Goal: Task Accomplishment & Management: Complete application form

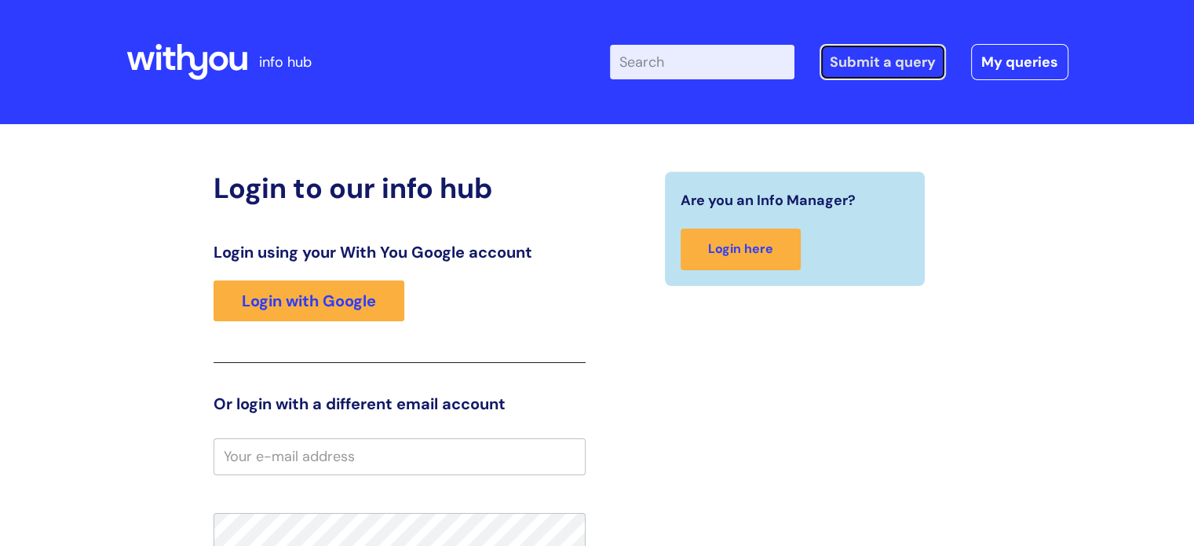
click at [891, 70] on link "Submit a query" at bounding box center [883, 62] width 126 height 36
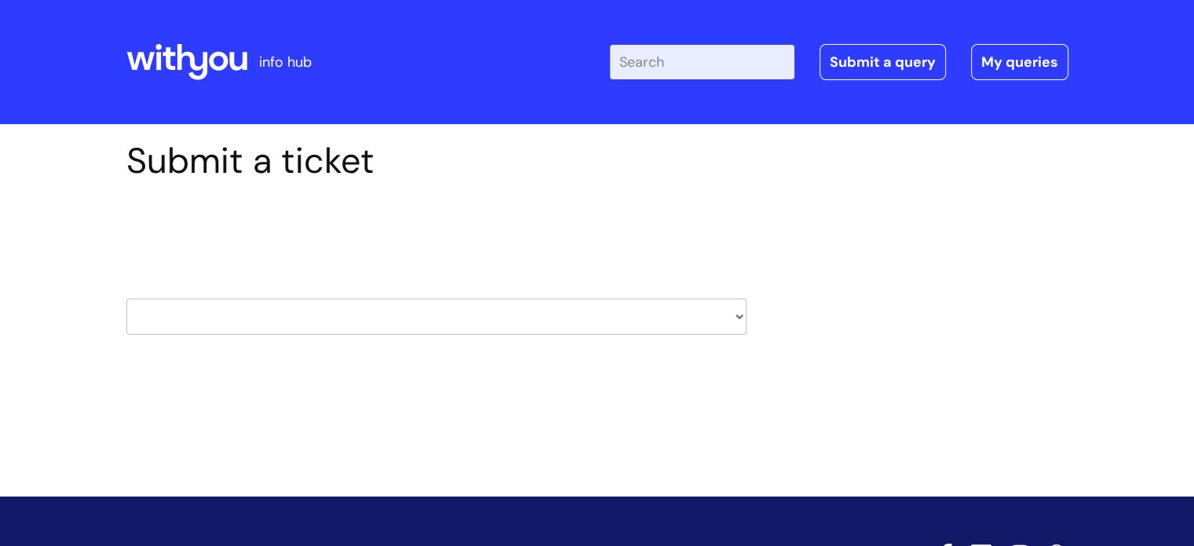
click at [296, 306] on select "HR / People IT and Support Clinical Drug Alerts Finance Accounts Data Support T…" at bounding box center [436, 316] width 620 height 36
select select "property_&_estates"
click at [126, 298] on select "HR / People IT and Support Clinical Drug Alerts Finance Accounts Data Support T…" at bounding box center [436, 316] width 620 height 36
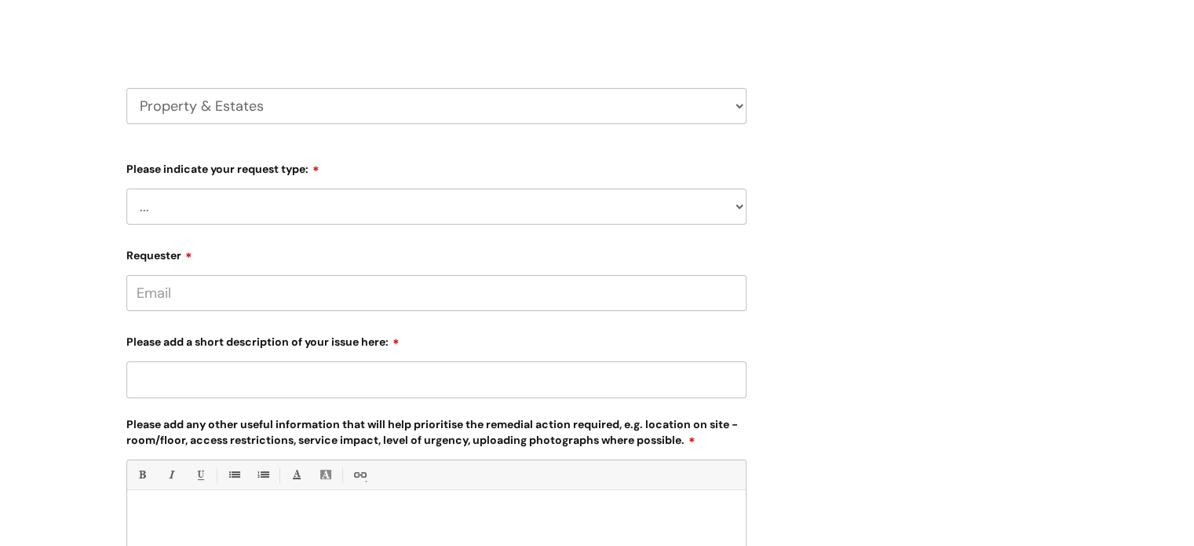
scroll to position [214, 0]
drag, startPoint x: 232, startPoint y: 231, endPoint x: 232, endPoint y: 221, distance: 10.2
click at [232, 221] on form "Type Of Request ... Accounts (Finance) Alerts! (For clinical team) Data Protect…" at bounding box center [436, 440] width 620 height 576
click at [232, 221] on select "... Facilities Support Lease/ Tenancy Agreements Health & Safety and Environmen…" at bounding box center [436, 203] width 620 height 36
select select "Facilities Support"
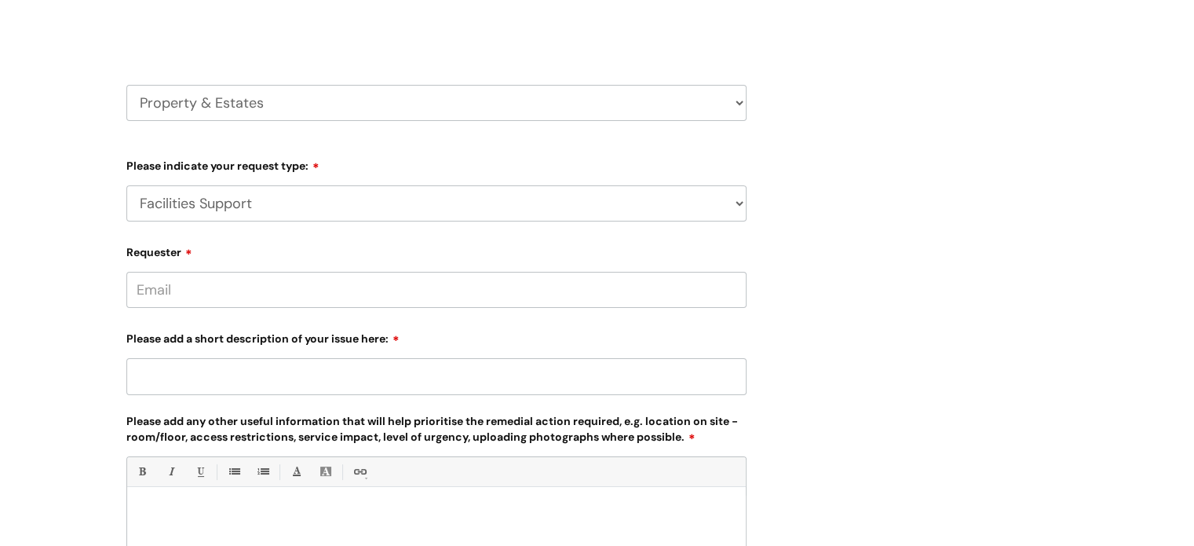
click at [126, 185] on select "... Facilities Support Lease/ Tenancy Agreements Health & Safety and Environmen…" at bounding box center [436, 203] width 620 height 36
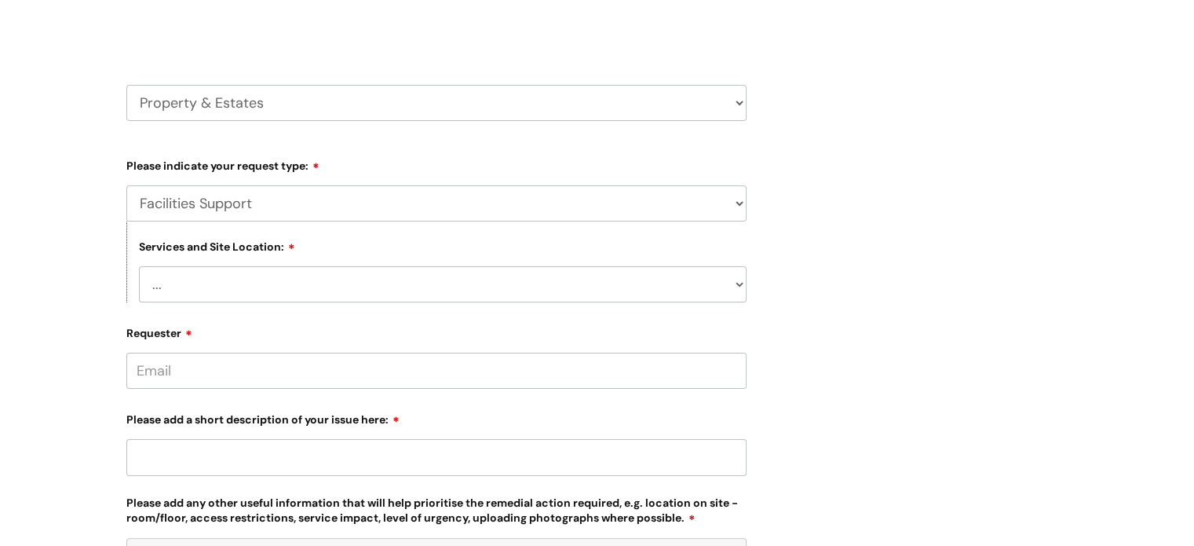
click at [239, 279] on select "... [GEOGRAPHIC_DATA] [GEOGRAPHIC_DATA] [GEOGRAPHIC_DATA] [GEOGRAPHIC_DATA] [GE…" at bounding box center [443, 284] width 608 height 36
select select "Boscombe R&R"
click at [139, 266] on select "... [GEOGRAPHIC_DATA] [GEOGRAPHIC_DATA] [GEOGRAPHIC_DATA] [GEOGRAPHIC_DATA] [GE…" at bounding box center [443, 284] width 608 height 36
click at [233, 191] on select "... Facilities Support Lease/ Tenancy Agreements Health & Safety and Environmen…" at bounding box center [436, 203] width 620 height 36
click at [238, 202] on select "... Facilities Support Lease/ Tenancy Agreements Health & Safety and Environmen…" at bounding box center [436, 203] width 620 height 36
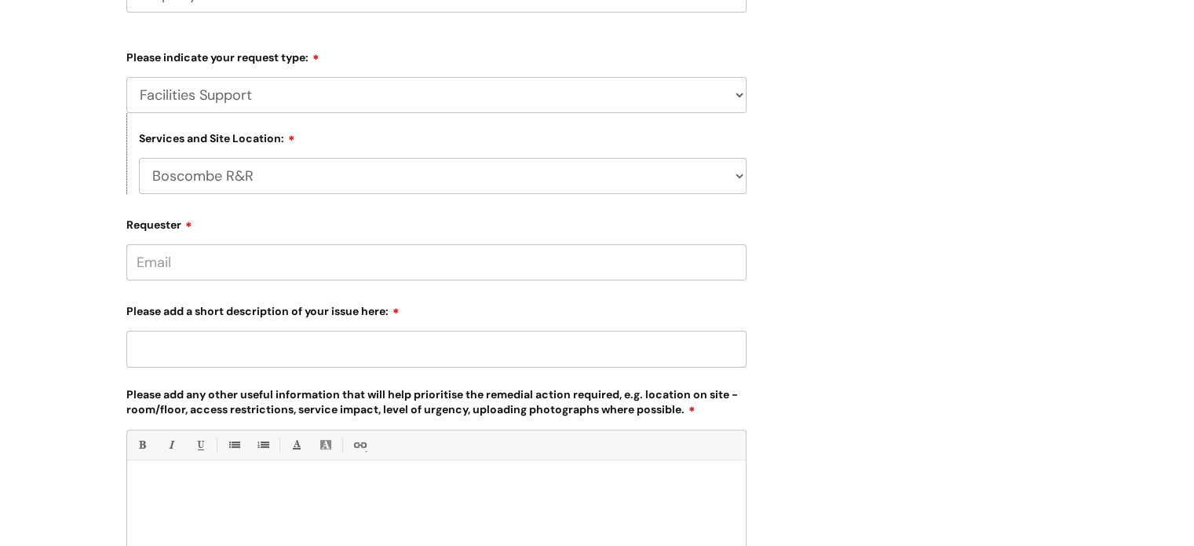
scroll to position [327, 0]
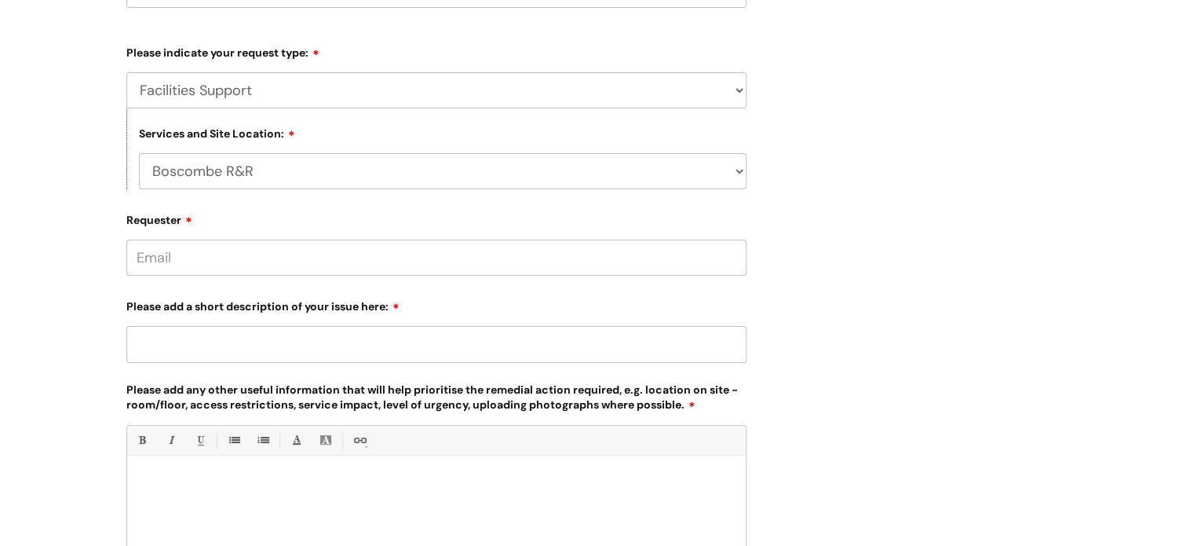
click at [217, 250] on input "Requester" at bounding box center [436, 257] width 620 height 36
type input "[EMAIL_ADDRESS][PERSON_NAME][DOMAIN_NAME]"
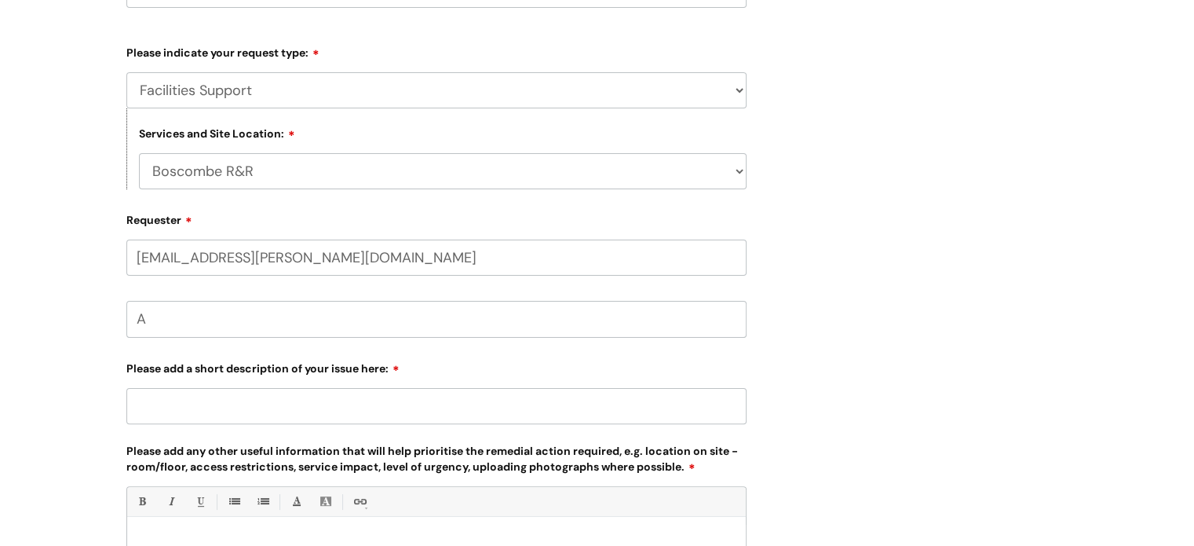
click at [207, 306] on input "A" at bounding box center [436, 319] width 620 height 36
type input "[PERSON_NAME]"
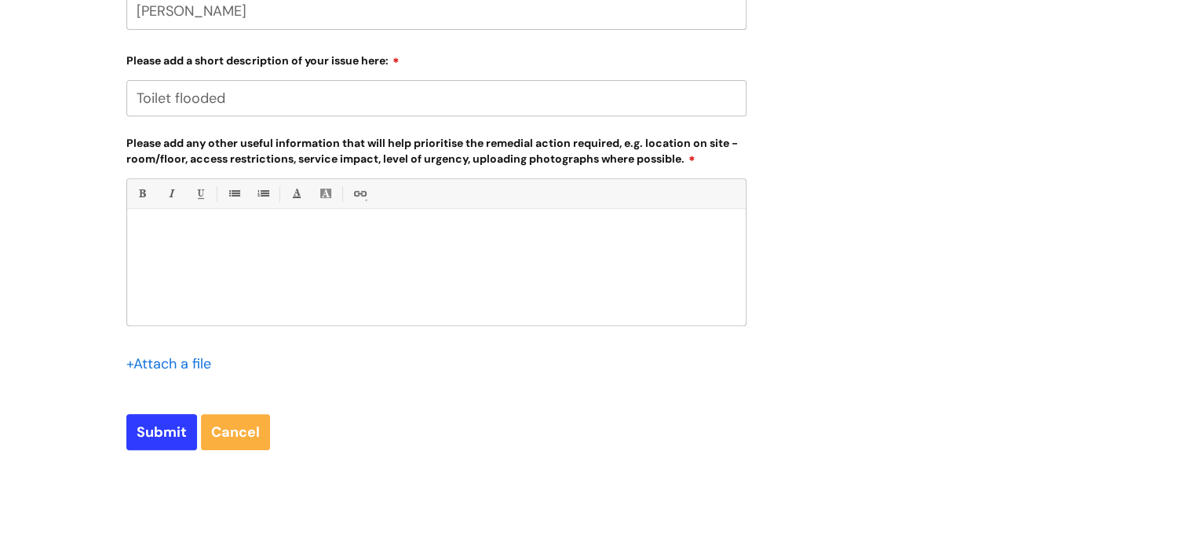
scroll to position [634, 0]
type input "Toilet flooded"
click at [258, 260] on div at bounding box center [436, 271] width 619 height 108
